Goal: Task Accomplishment & Management: Complete application form

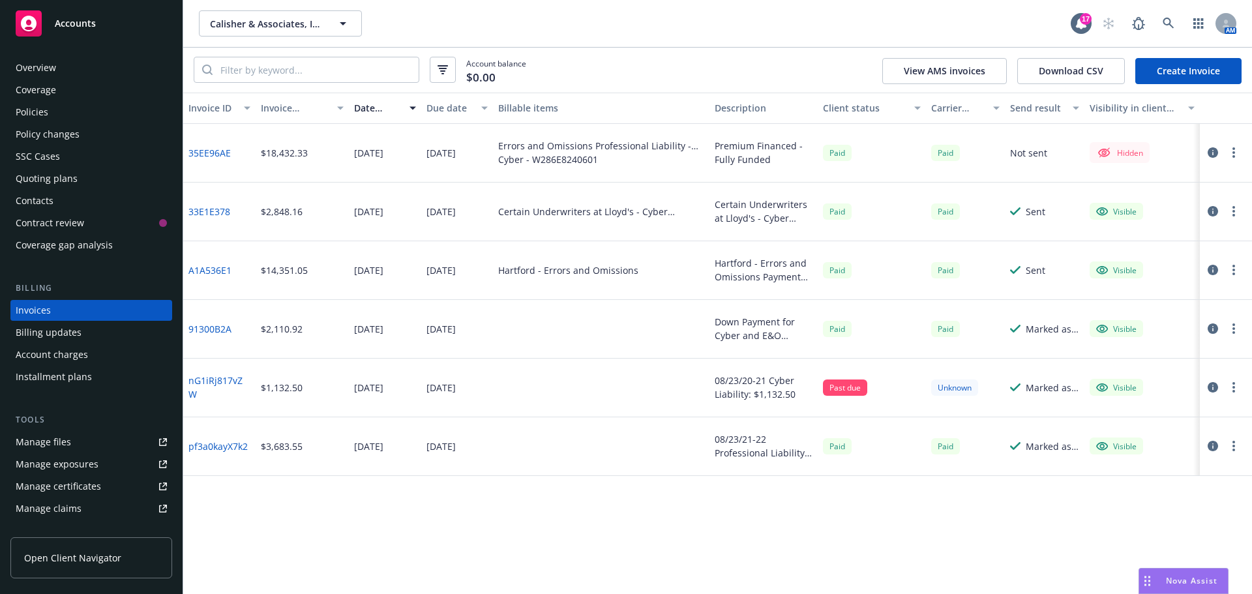
click at [1180, 74] on link "Create Invoice" at bounding box center [1188, 71] width 106 height 26
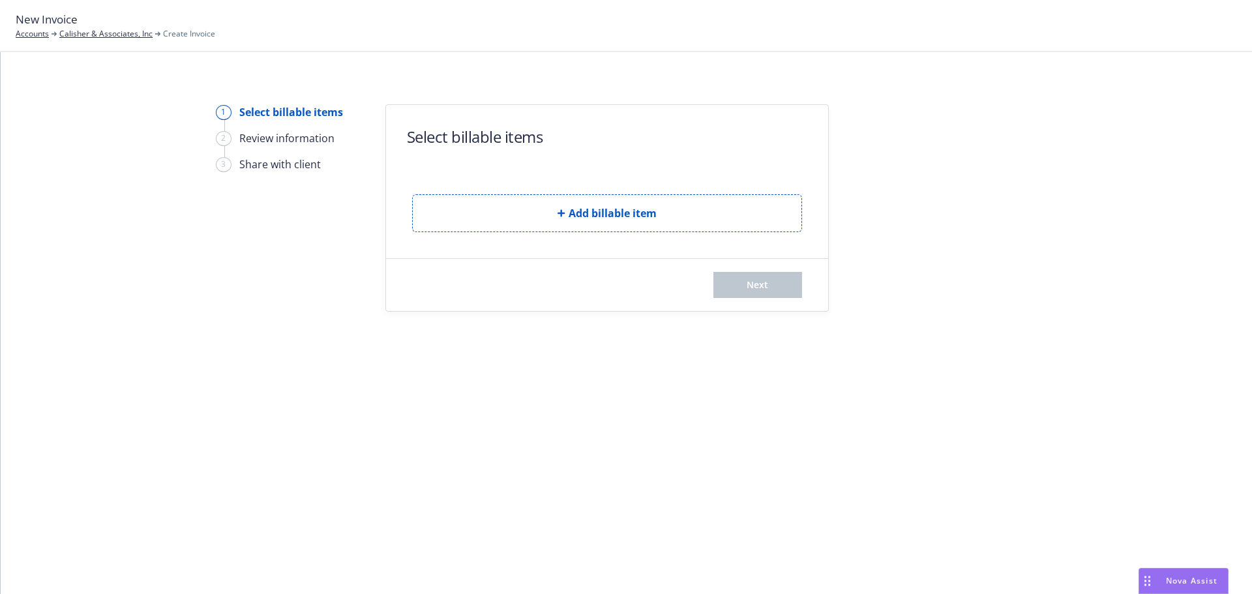
click at [549, 244] on form "Select billable items Add billable item Next" at bounding box center [607, 208] width 442 height 206
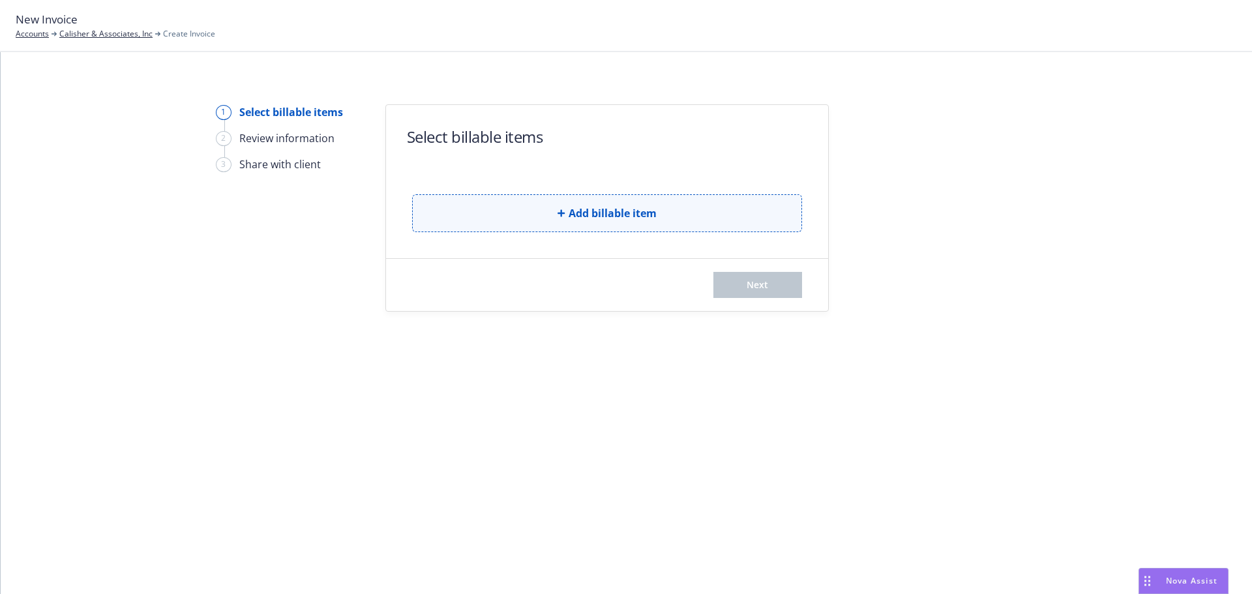
click at [554, 214] on button "Add billable item" at bounding box center [607, 213] width 390 height 38
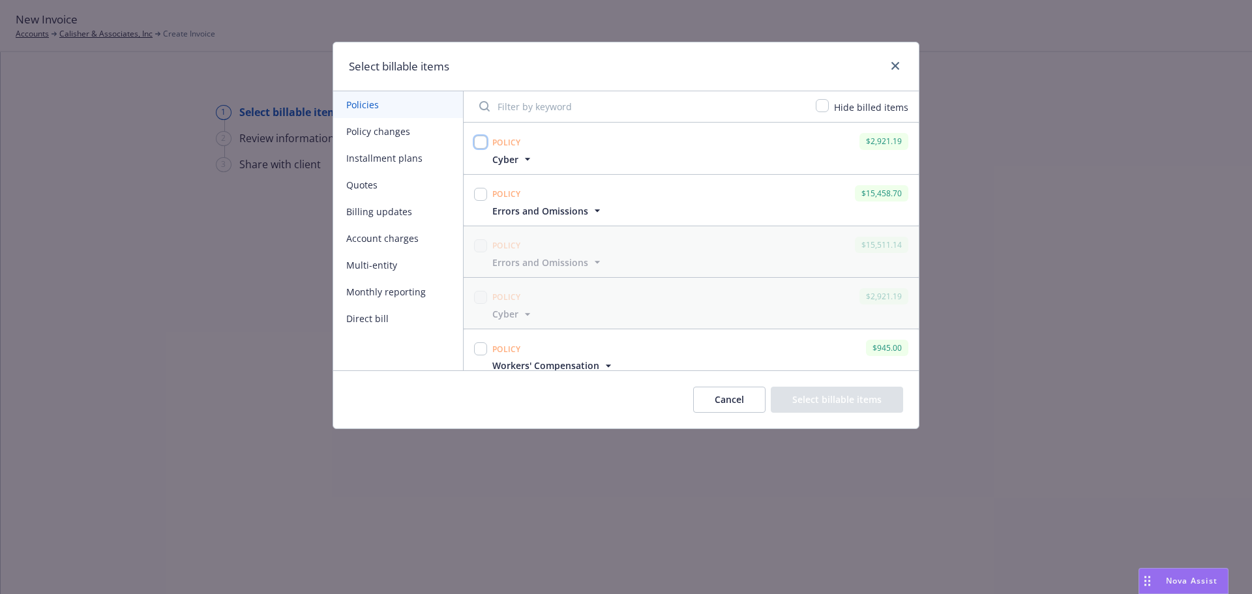
click at [483, 144] on input "checkbox" at bounding box center [480, 142] width 13 height 13
checkbox input "true"
click at [484, 197] on input "checkbox" at bounding box center [480, 194] width 13 height 13
checkbox input "true"
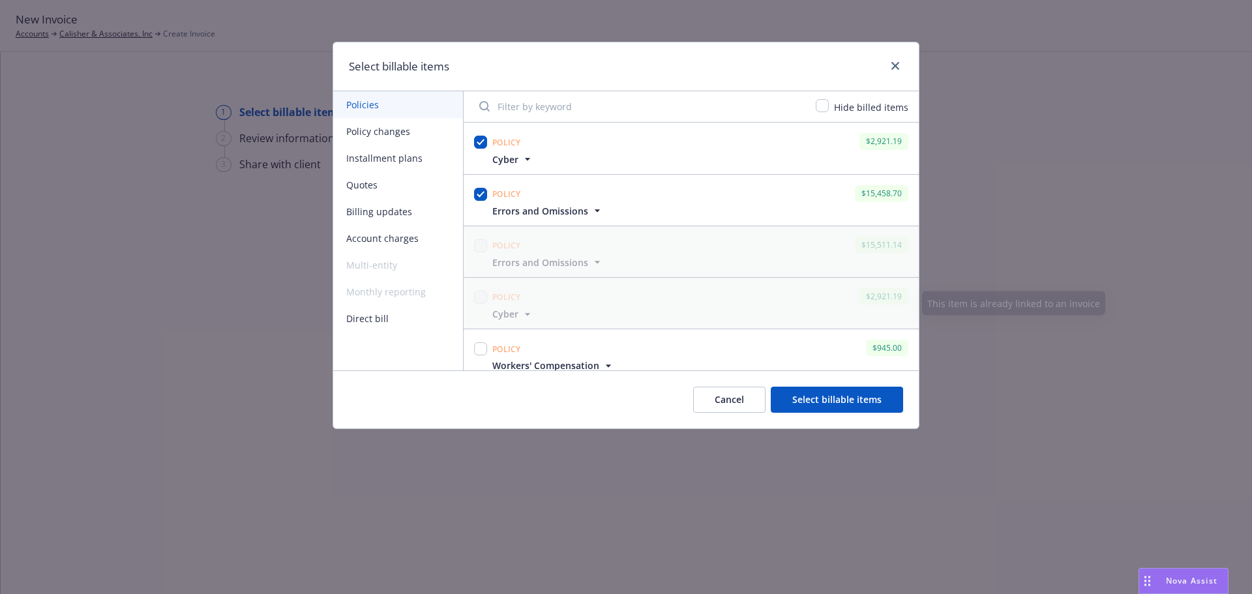
click at [824, 406] on button "Select billable items" at bounding box center [837, 400] width 132 height 26
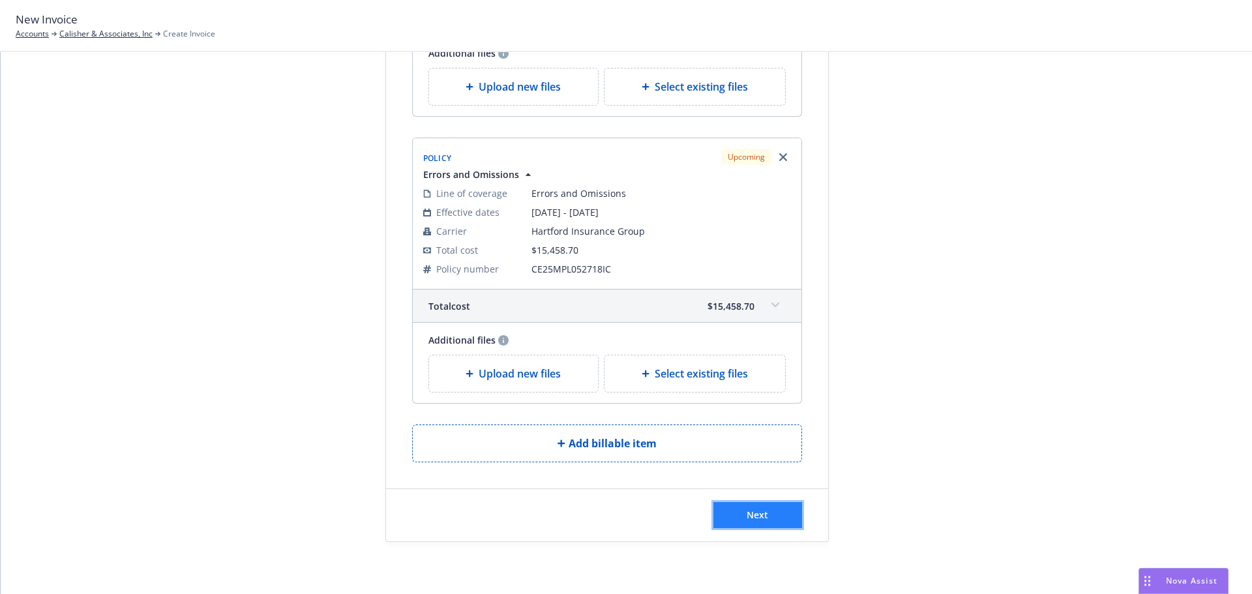
click at [765, 507] on button "Next" at bounding box center [757, 515] width 89 height 26
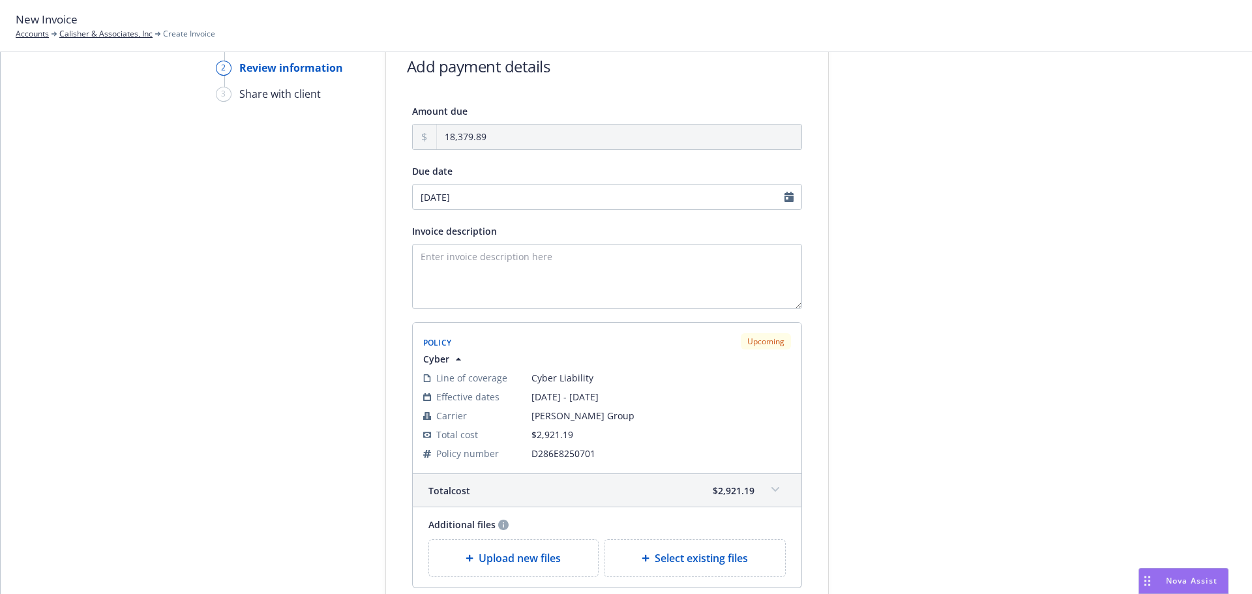
scroll to position [62, 0]
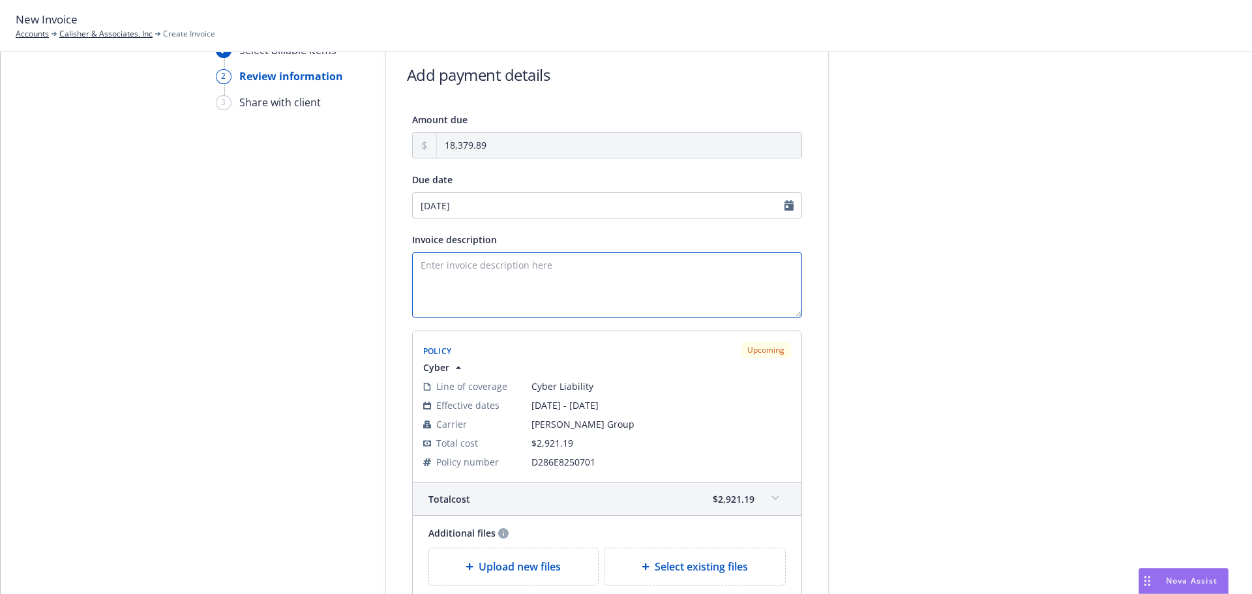
click at [502, 273] on textarea "Invoice description" at bounding box center [607, 284] width 390 height 65
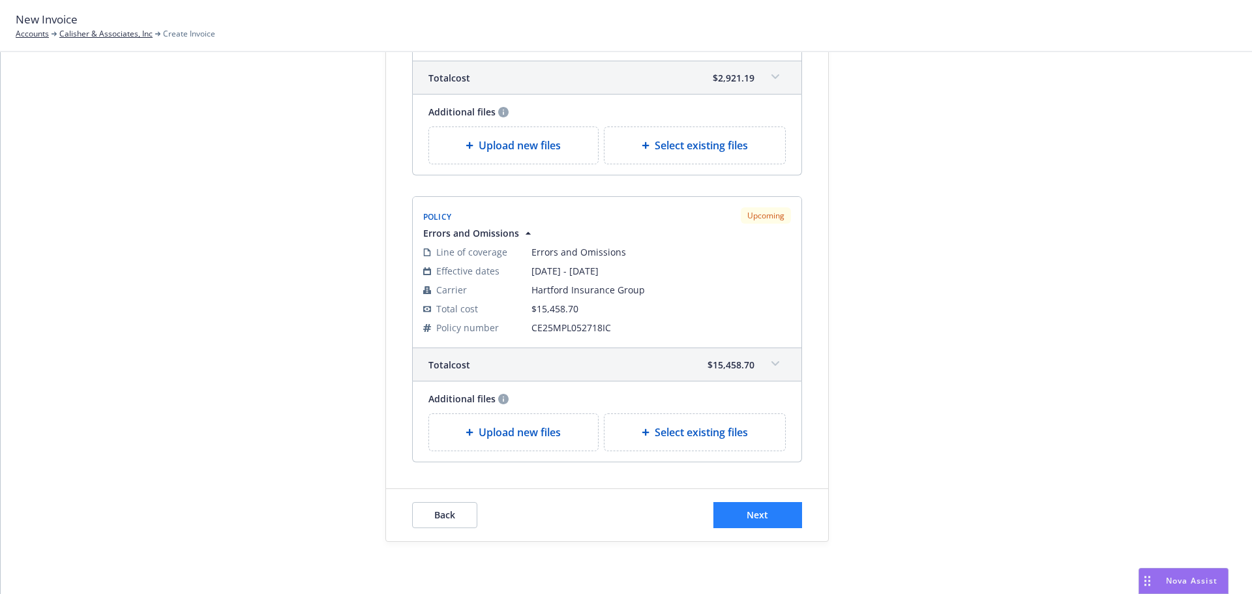
type textarea "Premium Financed - Fully Funded"
click at [754, 524] on button "Next" at bounding box center [757, 515] width 89 height 26
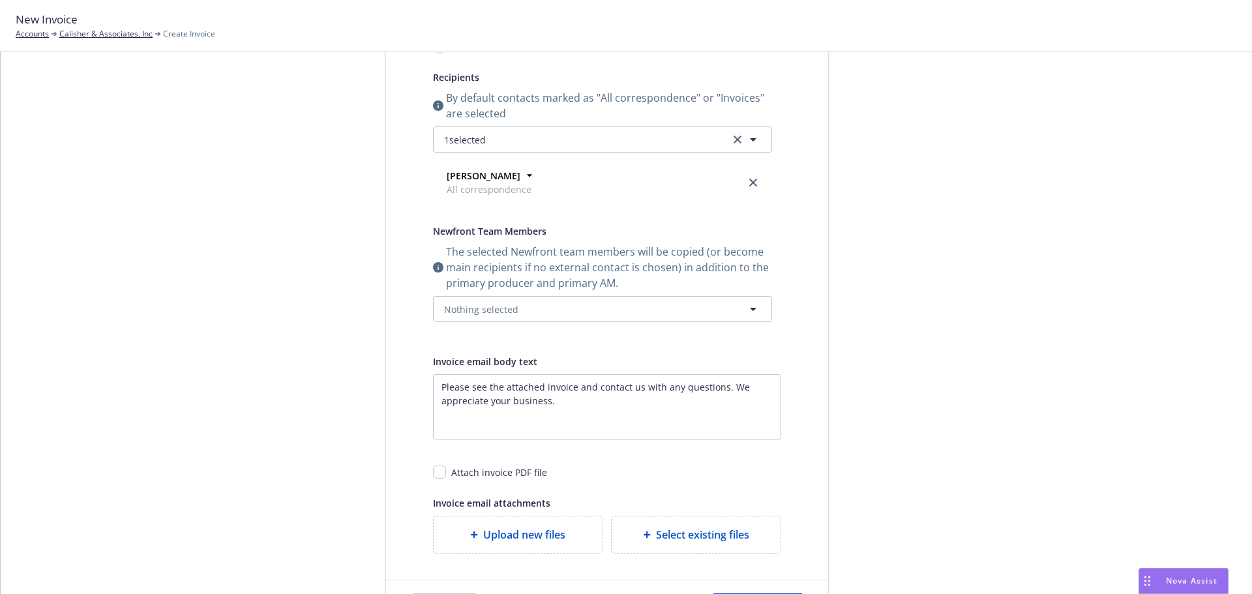
scroll to position [0, 0]
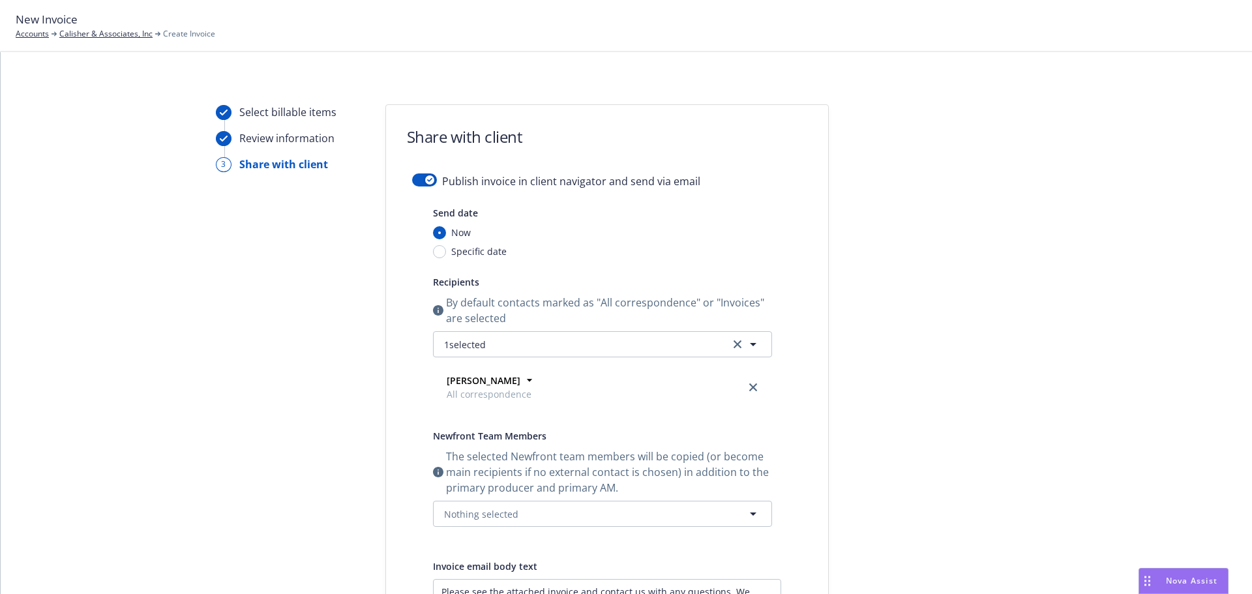
click at [415, 170] on form "Share with client Publish invoice in client navigator and send via email Send d…" at bounding box center [607, 471] width 442 height 732
click at [417, 194] on div "Publish invoice in client navigator and send via email" at bounding box center [607, 188] width 390 height 31
click at [425, 176] on div "button" at bounding box center [429, 179] width 9 height 9
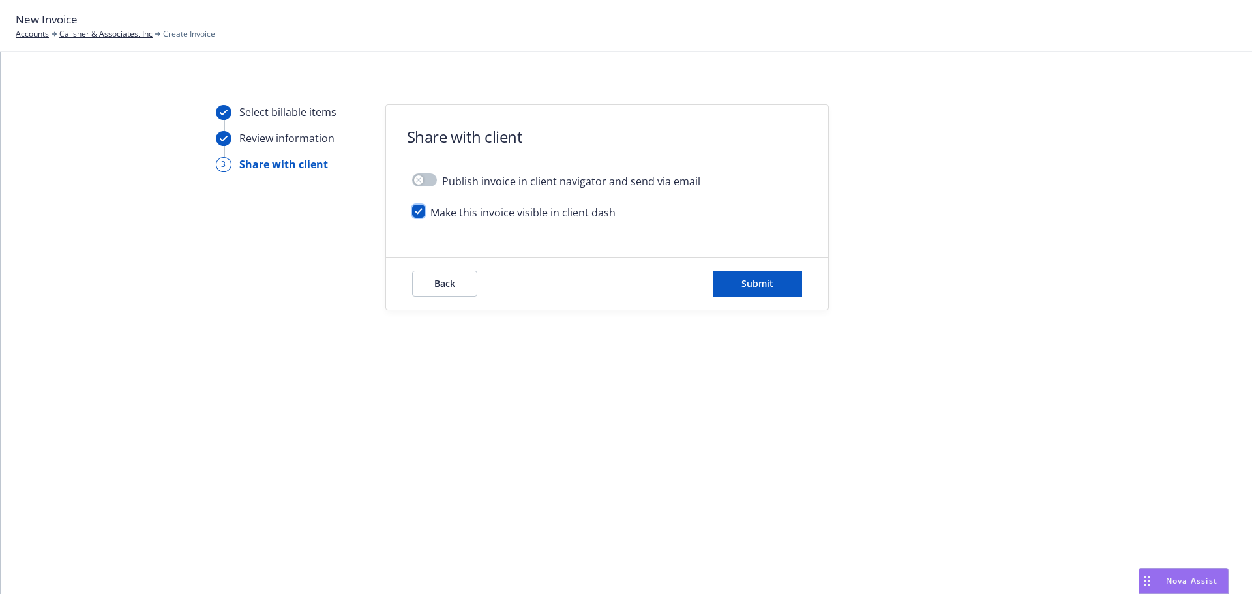
click at [421, 213] on input "checkbox" at bounding box center [418, 211] width 13 height 13
checkbox input "false"
click at [729, 274] on button "Submit" at bounding box center [757, 284] width 89 height 26
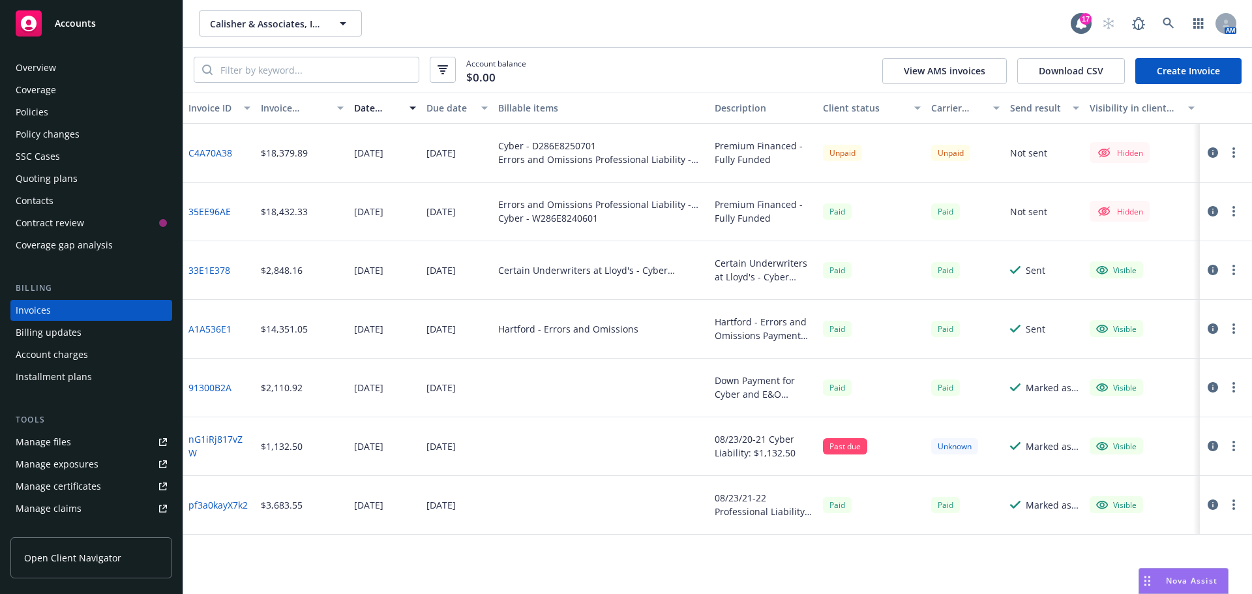
click at [1209, 156] on icon "button" at bounding box center [1213, 152] width 10 height 10
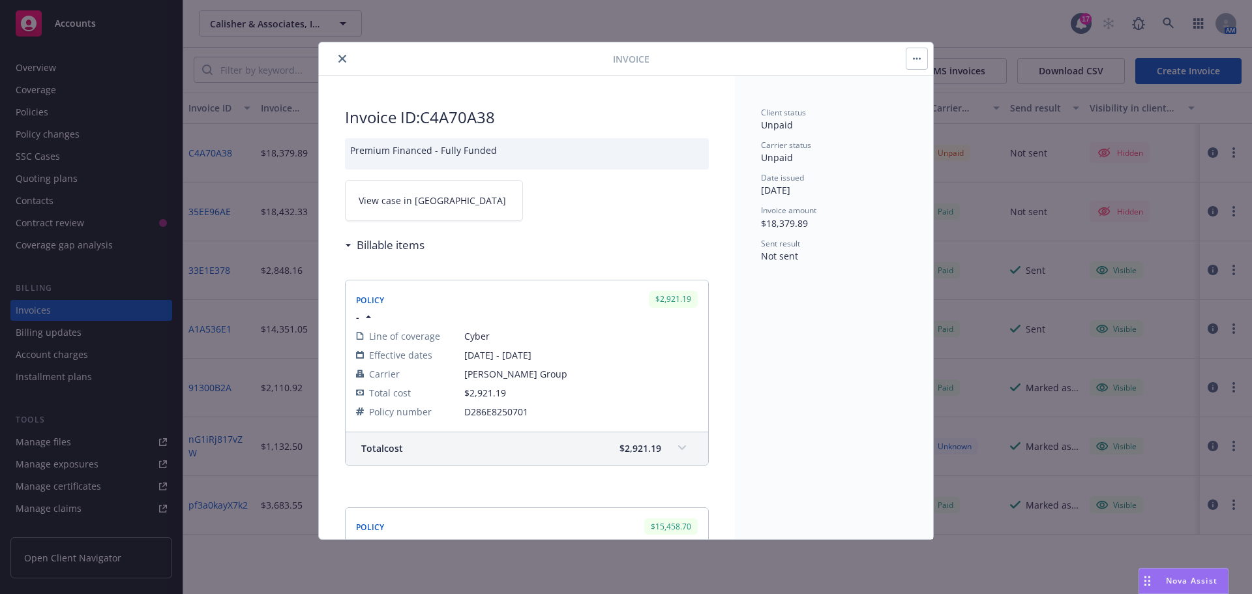
click at [436, 179] on div "Invoice ID: C4A70A38 Premium Financed - Fully Funded View case in SSC Billable …" at bounding box center [527, 461] width 416 height 770
click at [445, 205] on link "View case in SSC" at bounding box center [434, 200] width 178 height 41
click at [344, 53] on button "close" at bounding box center [343, 59] width 16 height 16
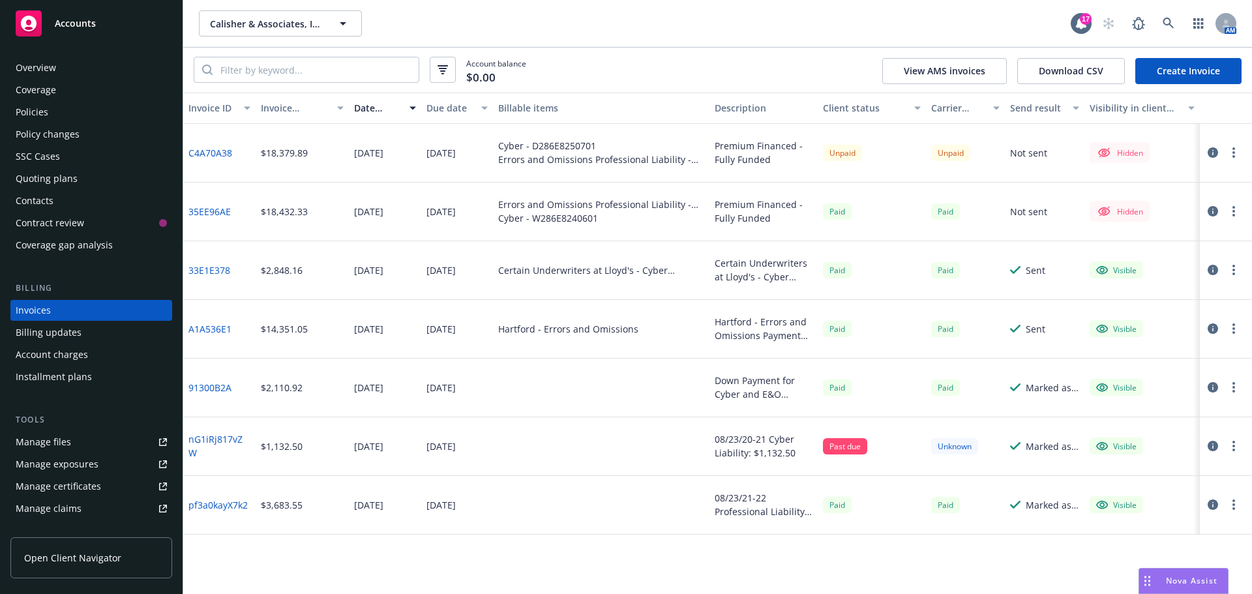
click at [80, 70] on div "Overview" at bounding box center [91, 67] width 151 height 21
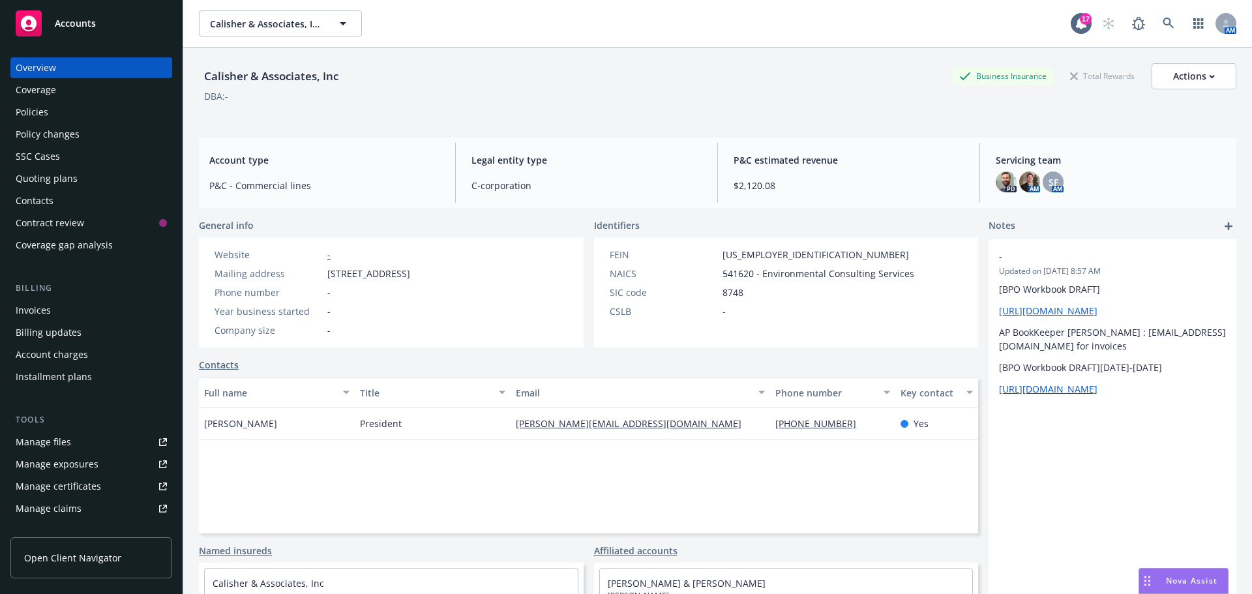
click at [78, 109] on div "Policies" at bounding box center [91, 112] width 151 height 21
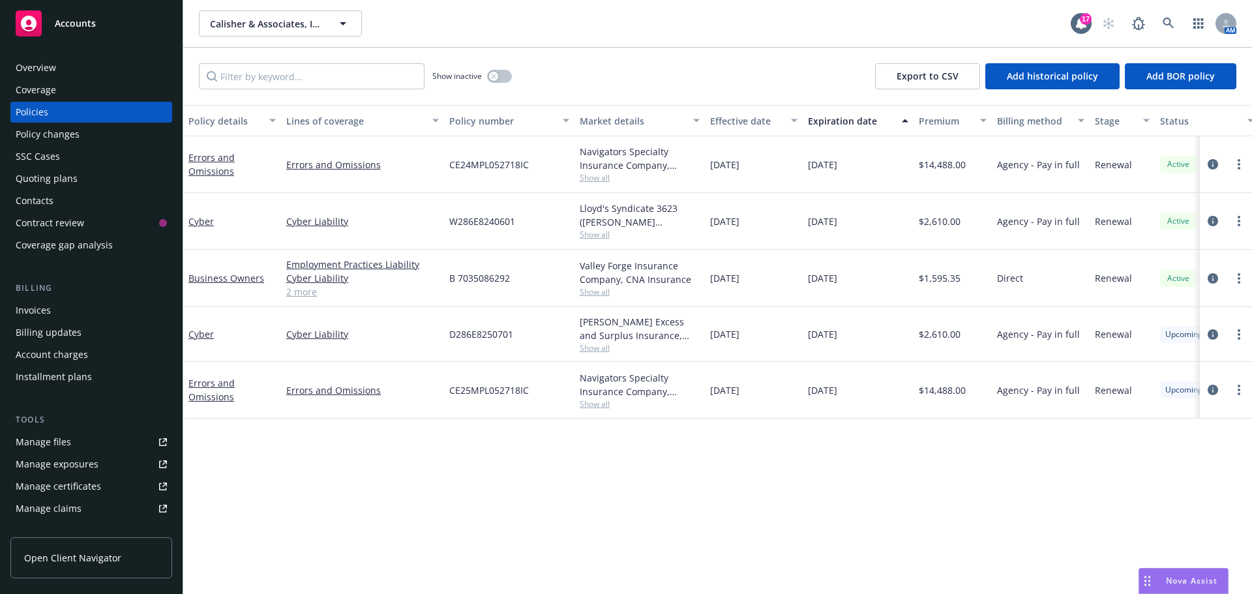
click at [66, 64] on div "Overview" at bounding box center [91, 67] width 151 height 21
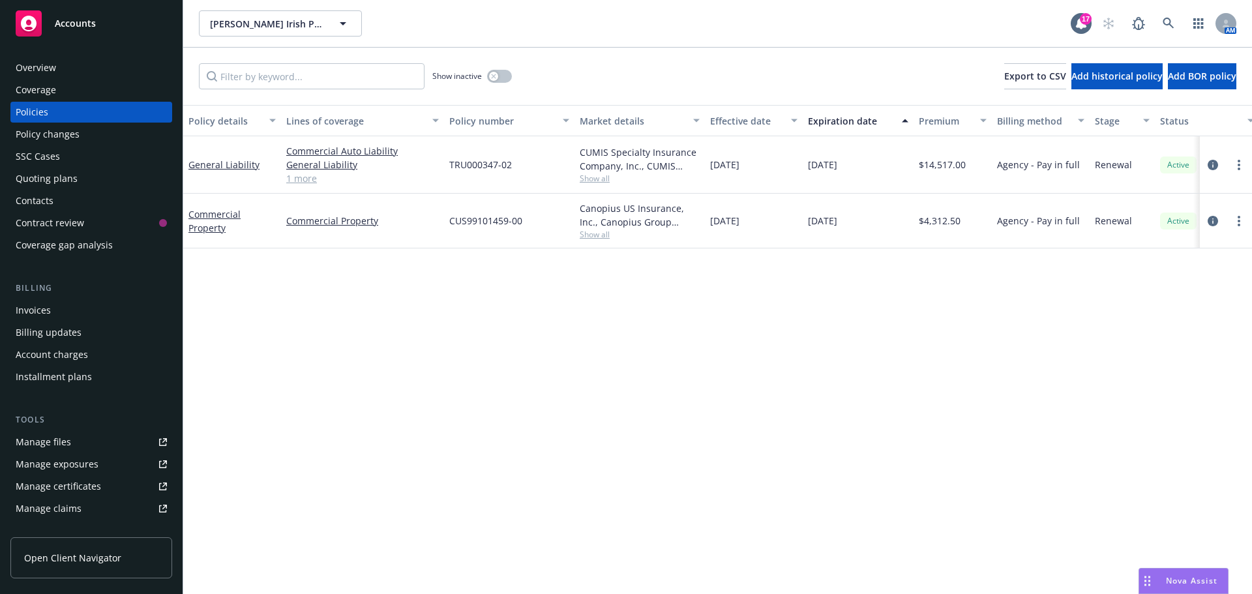
click at [100, 137] on div "Policy changes" at bounding box center [91, 134] width 151 height 21
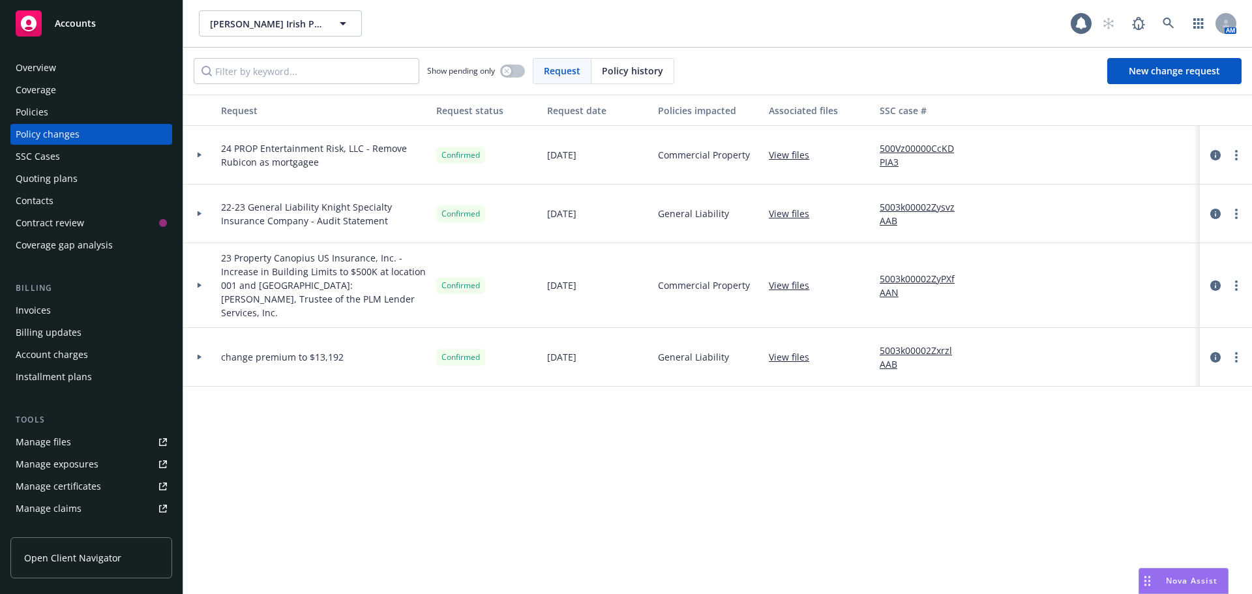
click at [99, 179] on div "Quoting plans" at bounding box center [91, 178] width 151 height 21
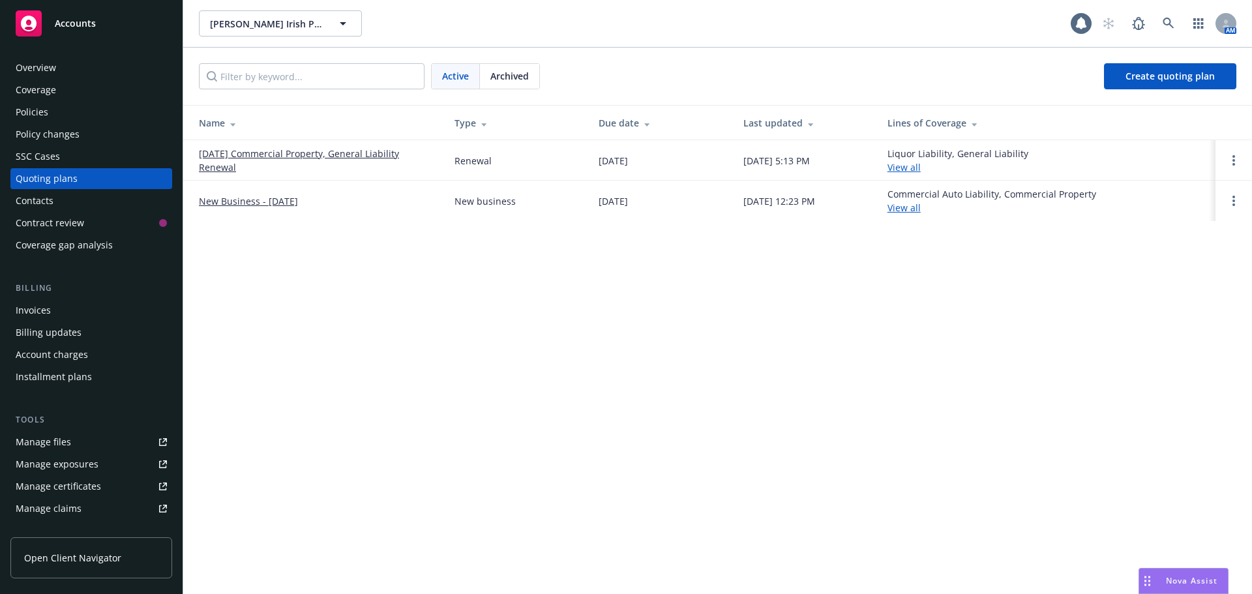
click at [262, 153] on link "08/03/25 Commercial Property, General Liability Renewal" at bounding box center [316, 160] width 235 height 27
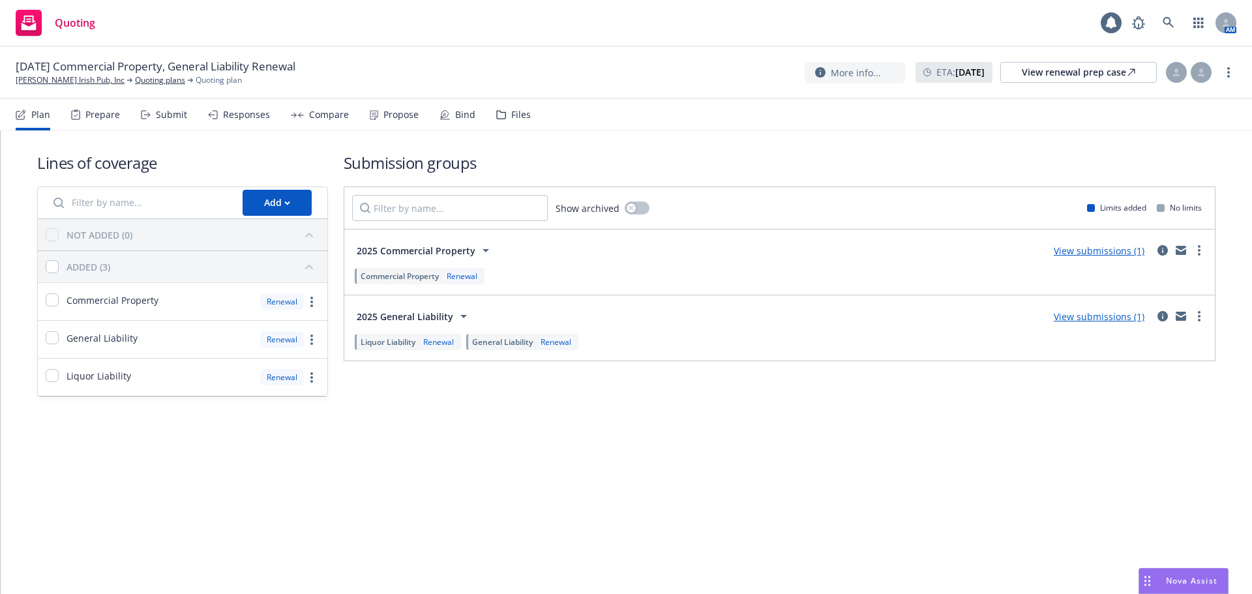
click at [1225, 80] on div "More info... ETA : [DATE] View renewal prep case" at bounding box center [1021, 72] width 432 height 23
click at [1231, 73] on link "more" at bounding box center [1229, 73] width 16 height 16
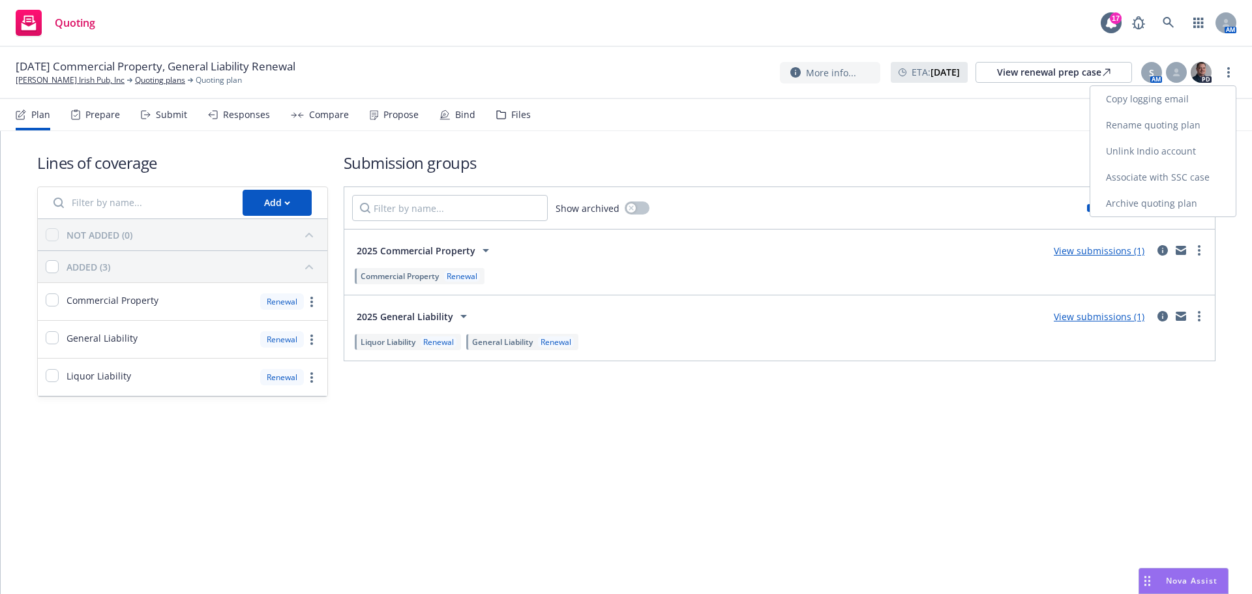
drag, startPoint x: 1204, startPoint y: 93, endPoint x: 1041, endPoint y: 93, distance: 162.4
click at [1203, 93] on link "Copy logging email" at bounding box center [1162, 99] width 145 height 26
click at [87, 78] on link "[PERSON_NAME] Irish Pub, Inc" at bounding box center [70, 80] width 109 height 12
